Goal: Information Seeking & Learning: Check status

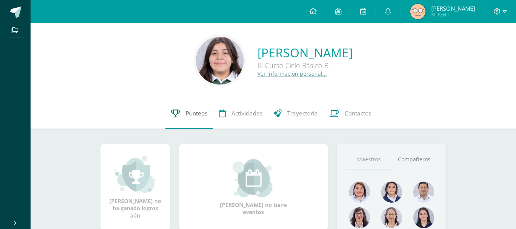
click at [202, 112] on span "Punteos" at bounding box center [197, 113] width 22 height 8
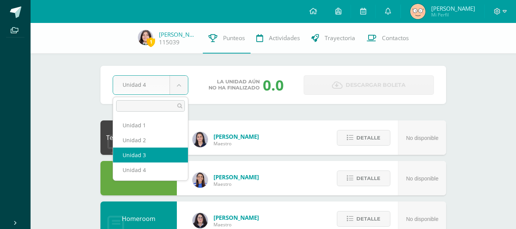
select select "Unidad 3"
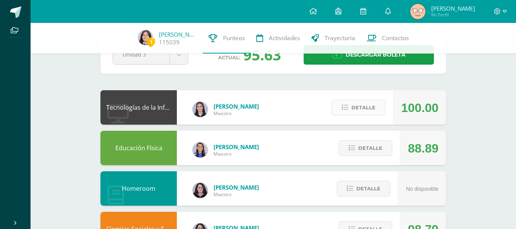
scroll to position [31, 0]
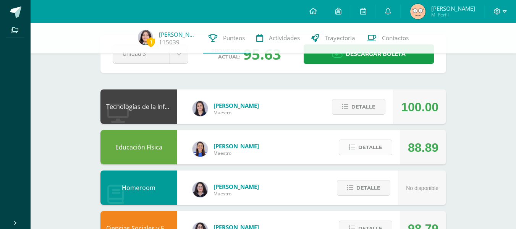
click at [373, 147] on span "Detalle" at bounding box center [370, 147] width 24 height 14
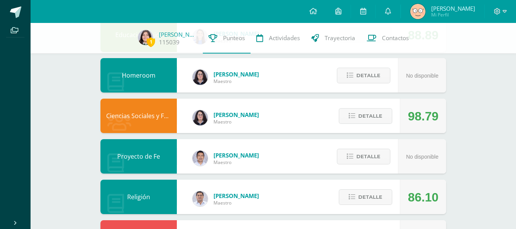
scroll to position [144, 0]
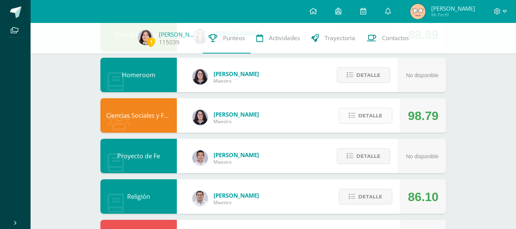
click at [365, 119] on span "Detalle" at bounding box center [370, 115] width 24 height 14
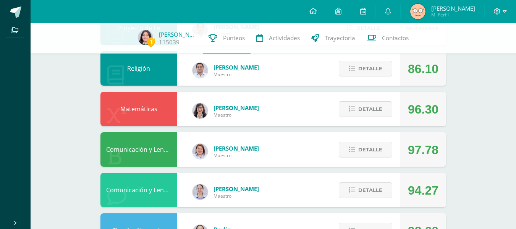
scroll to position [272, 0]
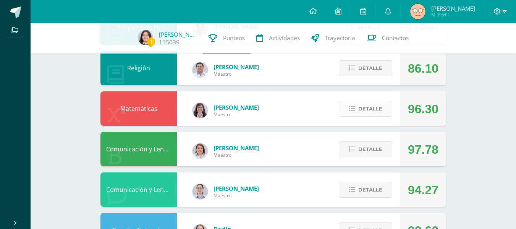
click at [364, 105] on span "Detalle" at bounding box center [370, 109] width 24 height 14
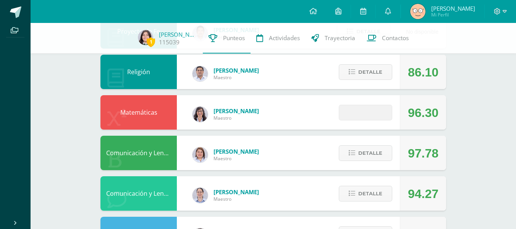
scroll to position [419, 0]
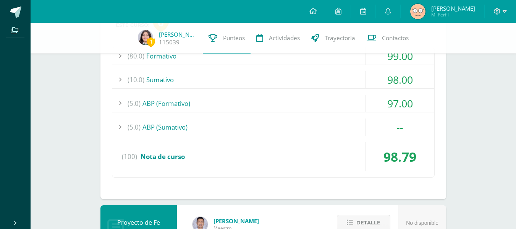
click at [340, 192] on div "Logros en este curso: 0 (80.0) Formativo 99.00 Collage: Geografía del mundo" at bounding box center [273, 102] width 346 height 194
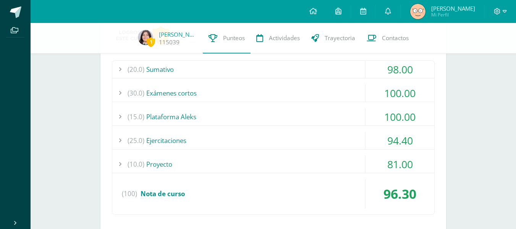
scroll to position [749, 0]
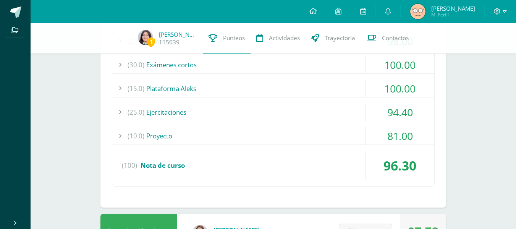
click at [336, 134] on div "(10.0) Proyecto" at bounding box center [273, 135] width 322 height 17
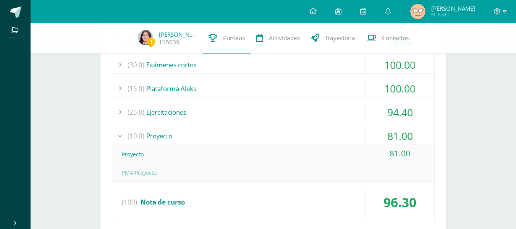
click at [328, 134] on div "(10.0) Proyecto" at bounding box center [273, 135] width 322 height 17
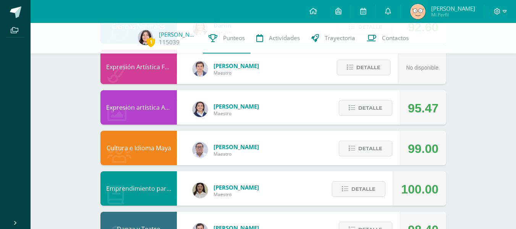
scroll to position [1035, 0]
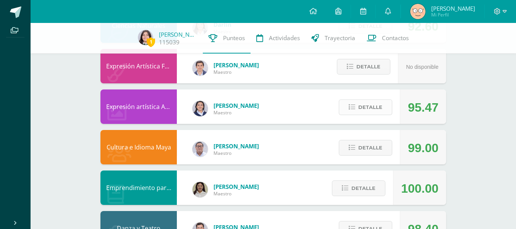
click at [375, 107] on span "Detalle" at bounding box center [370, 107] width 24 height 14
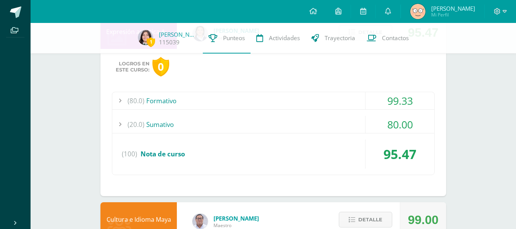
scroll to position [1111, 0]
click at [334, 121] on div "(20.0) Sumativo" at bounding box center [273, 123] width 322 height 17
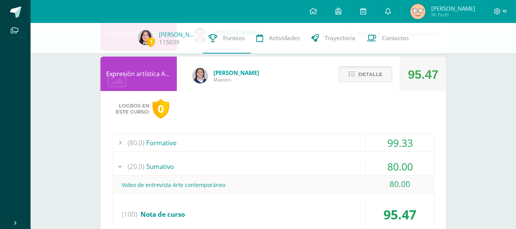
click at [372, 76] on span "Detalle" at bounding box center [370, 74] width 24 height 14
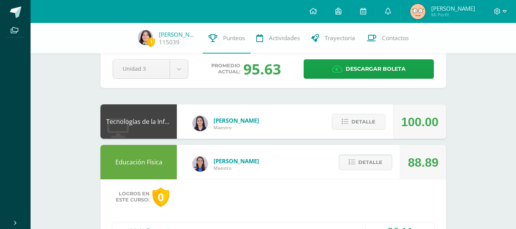
scroll to position [0, 0]
